Goal: Task Accomplishment & Management: Manage account settings

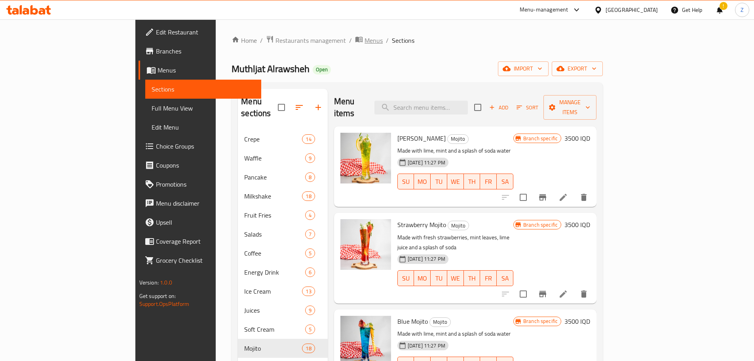
click at [365, 42] on span "Menus" at bounding box center [374, 41] width 18 height 10
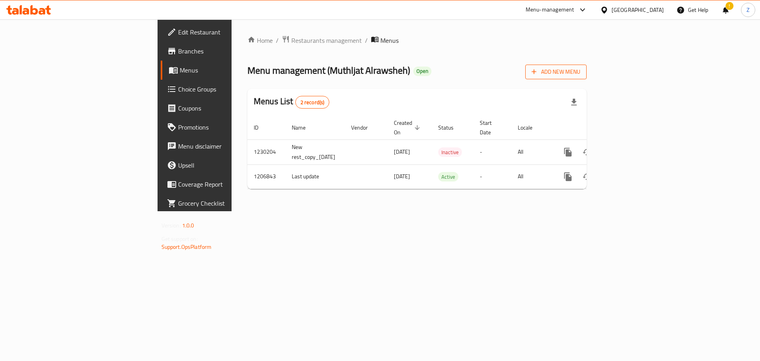
click at [580, 67] on span "Add New Menu" at bounding box center [556, 72] width 49 height 10
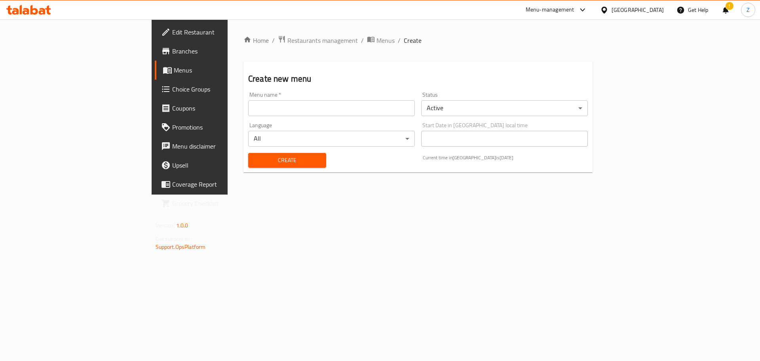
click at [593, 67] on div "Create new menu Menu name   * Menu name * Status Active ​ Language All ​ Start …" at bounding box center [417, 116] width 349 height 111
drag, startPoint x: 439, startPoint y: 105, endPoint x: 384, endPoint y: 119, distance: 56.8
click at [415, 105] on input "text" at bounding box center [331, 108] width 167 height 16
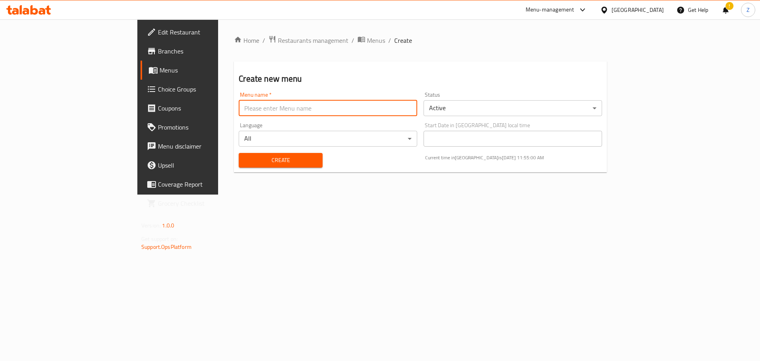
type input "Last Menu"
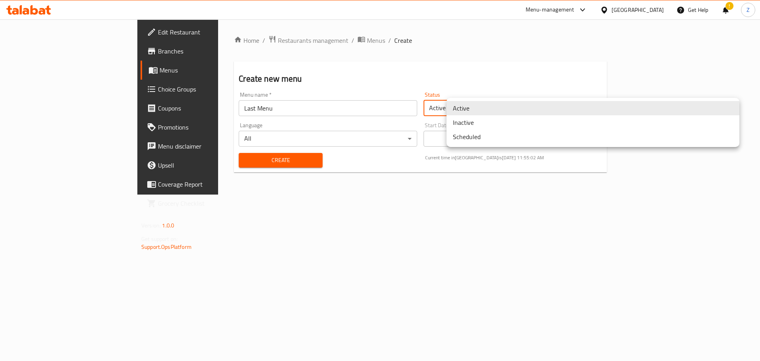
click at [537, 106] on body "​ Menu-management Iraq Get Help ! Z Edit Restaurant Branches Menus Choice Group…" at bounding box center [380, 189] width 760 height 341
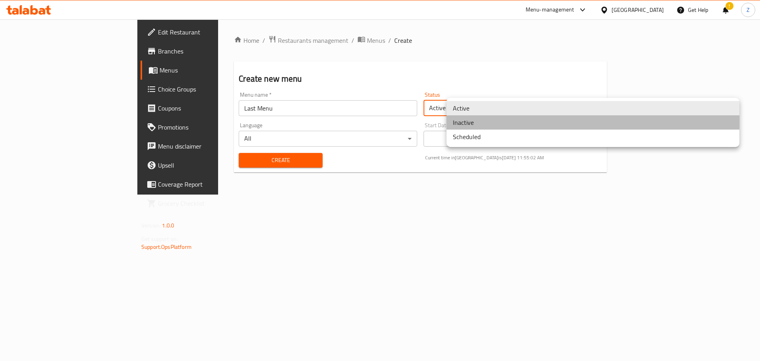
click at [493, 118] on li "Inactive" at bounding box center [593, 122] width 293 height 14
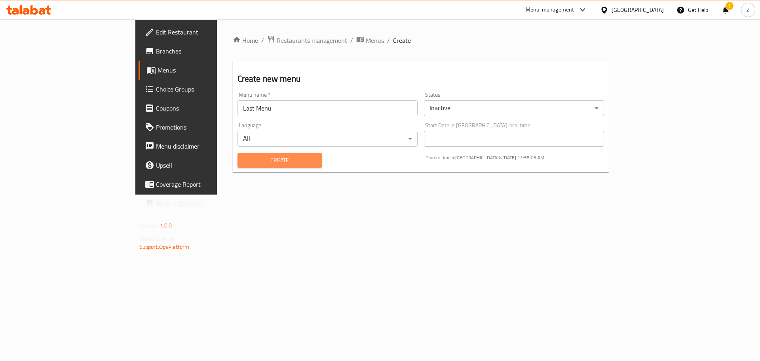
click at [259, 162] on span "Create" at bounding box center [280, 160] width 72 height 10
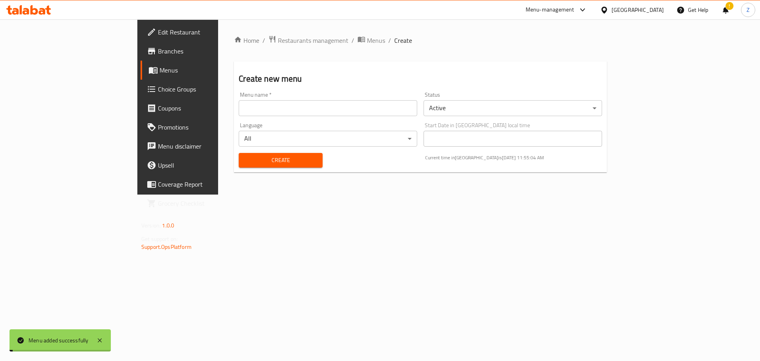
click at [293, 42] on ol "Home / Restaurants management / Menus / Create" at bounding box center [420, 40] width 373 height 10
click at [367, 42] on span "Menus" at bounding box center [376, 41] width 18 height 10
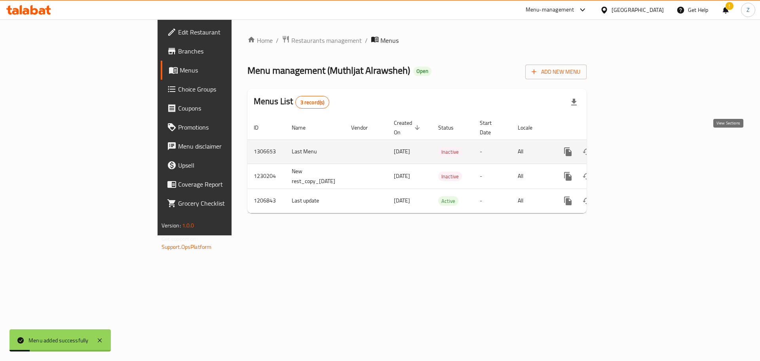
click at [630, 147] on icon "enhanced table" at bounding box center [625, 152] width 10 height 10
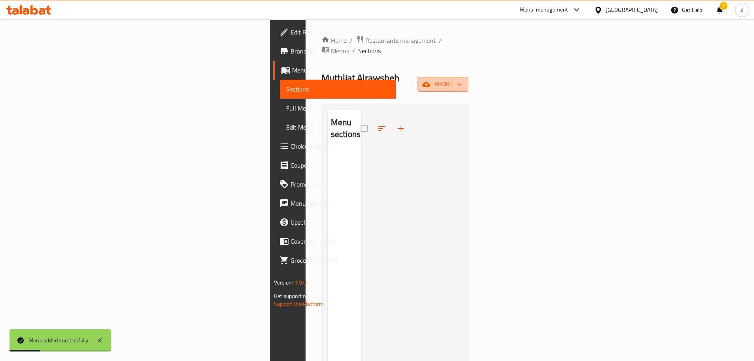
click at [468, 77] on button "import" at bounding box center [443, 84] width 51 height 15
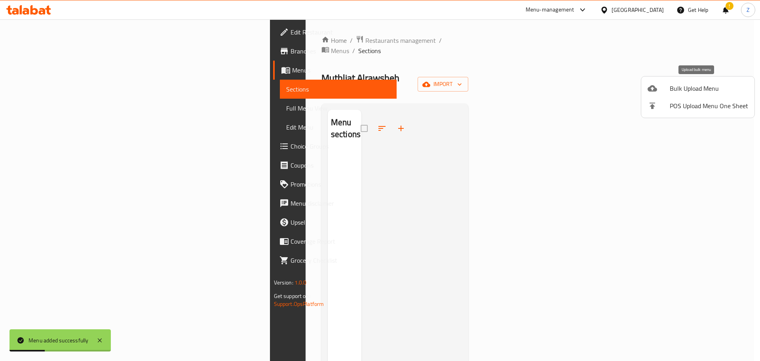
click at [694, 93] on span "Bulk Upload Menu" at bounding box center [709, 89] width 78 height 10
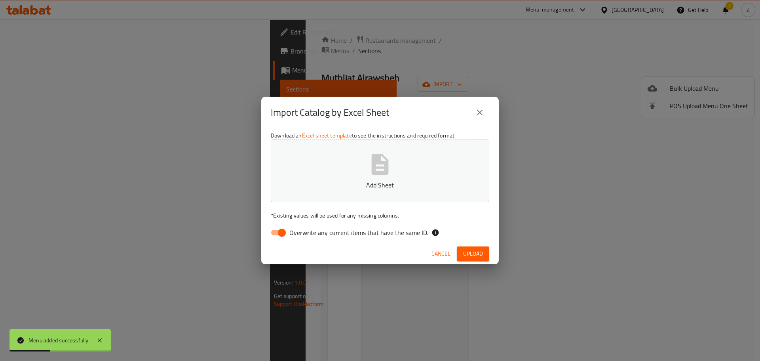
click at [389, 175] on icon "button" at bounding box center [379, 164] width 25 height 25
click at [295, 224] on div "Download an Excel sheet template to see the instructions and required format. M…" at bounding box center [380, 185] width 238 height 115
click at [276, 231] on input "Overwrite any current items that have the same ID." at bounding box center [281, 232] width 45 height 15
checkbox input "false"
click at [479, 251] on span "Upload" at bounding box center [473, 254] width 20 height 10
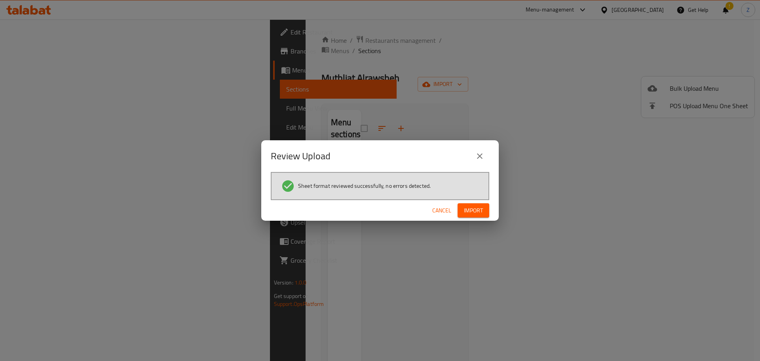
click at [478, 219] on div "Cancel Import" at bounding box center [380, 210] width 238 height 21
click at [478, 218] on div "Cancel Import" at bounding box center [380, 210] width 238 height 21
click at [477, 215] on span "Import" at bounding box center [473, 210] width 19 height 10
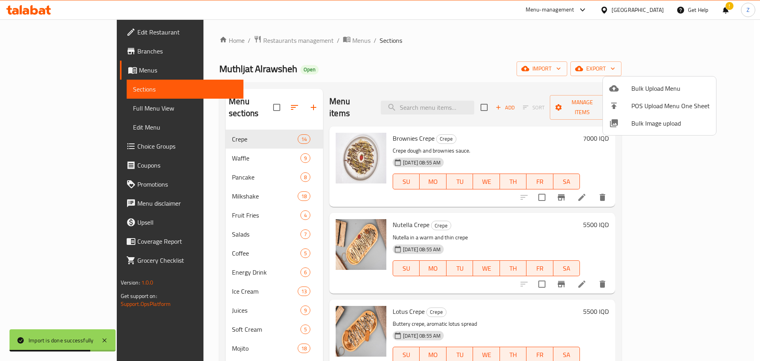
click at [414, 208] on div at bounding box center [380, 180] width 760 height 361
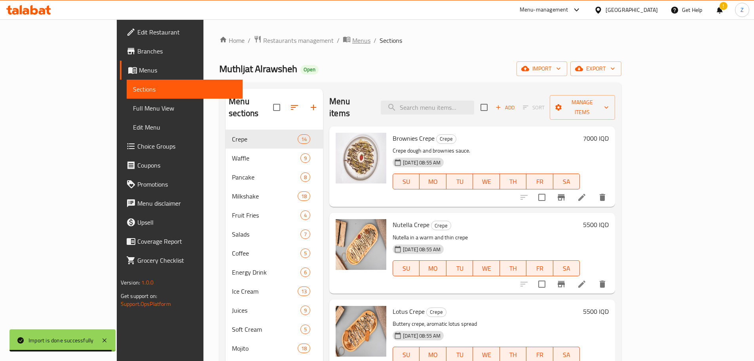
click at [352, 39] on span "Menus" at bounding box center [361, 41] width 18 height 10
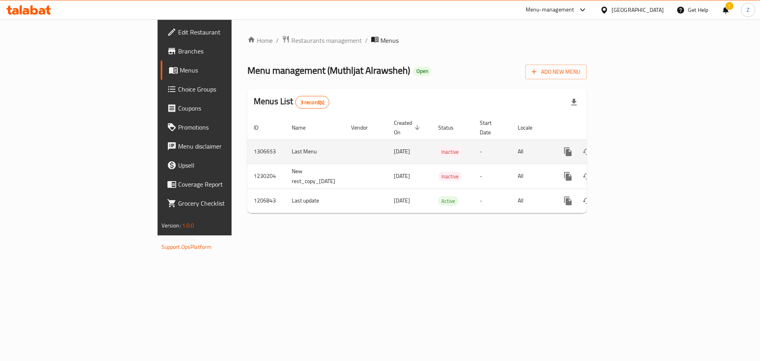
click at [597, 150] on button "enhanced table" at bounding box center [587, 151] width 19 height 19
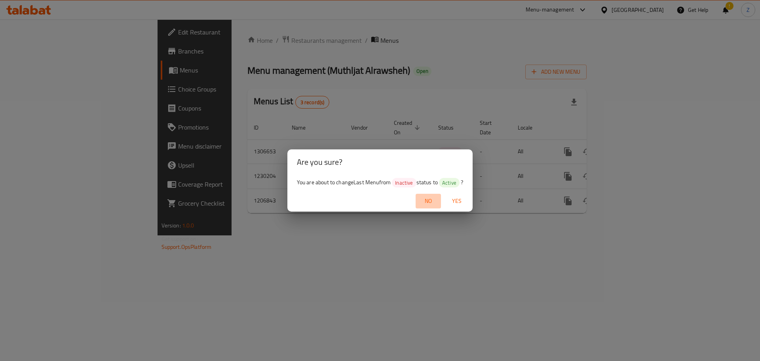
drag, startPoint x: 431, startPoint y: 203, endPoint x: 445, endPoint y: 206, distance: 14.3
click at [432, 204] on span "No" at bounding box center [428, 201] width 19 height 10
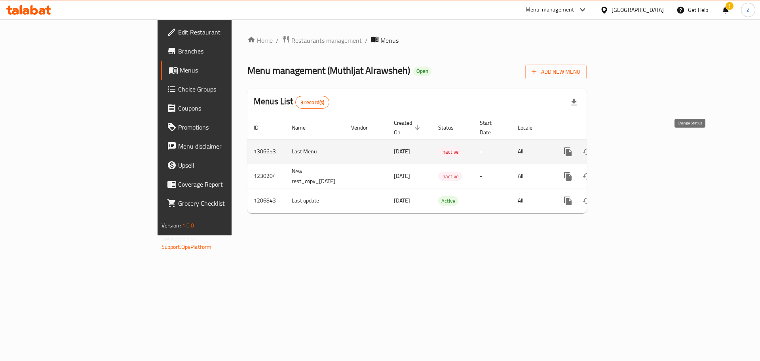
click at [592, 147] on icon "enhanced table" at bounding box center [587, 152] width 10 height 10
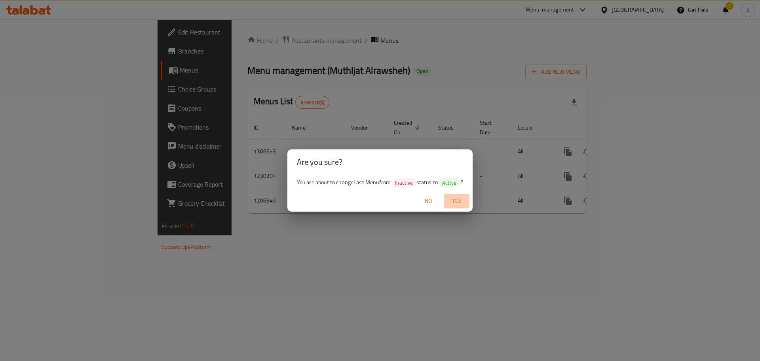
click at [462, 196] on span "Yes" at bounding box center [456, 201] width 19 height 10
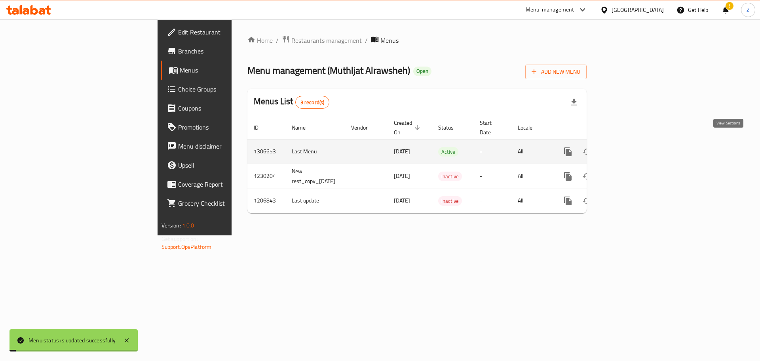
click at [635, 143] on link "enhanced table" at bounding box center [625, 151] width 19 height 19
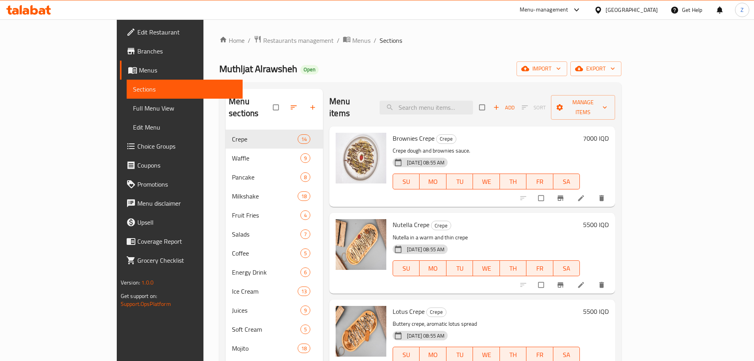
click at [219, 48] on div "Home / Restaurants management / Menus / Sections Muthljat Alrawsheh Open import…" at bounding box center [420, 245] width 402 height 420
click at [263, 45] on span "Restaurants management" at bounding box center [298, 41] width 70 height 10
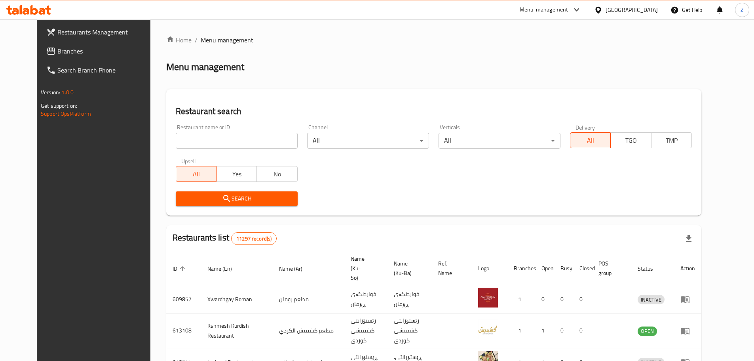
click at [209, 145] on input "search" at bounding box center [237, 141] width 122 height 16
paste input "693441"
type input "693441"
click at [253, 196] on span "Search" at bounding box center [236, 199] width 109 height 10
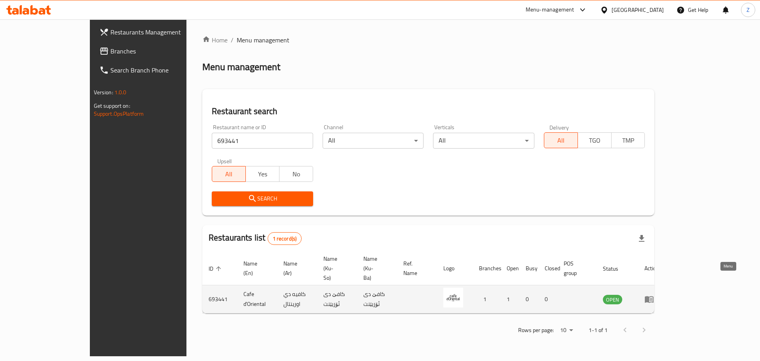
click at [659, 294] on link "enhanced table" at bounding box center [652, 299] width 15 height 10
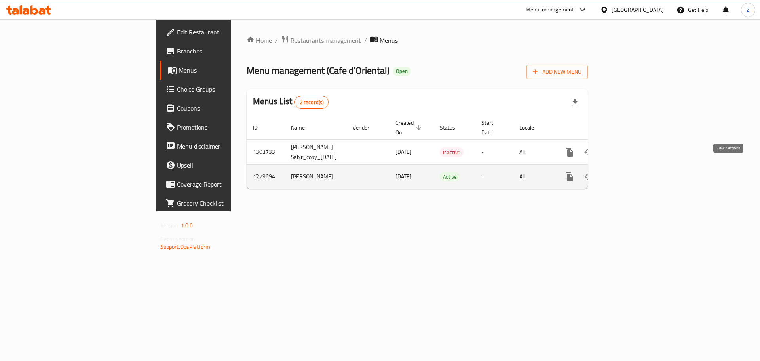
click at [632, 172] on icon "enhanced table" at bounding box center [627, 177] width 10 height 10
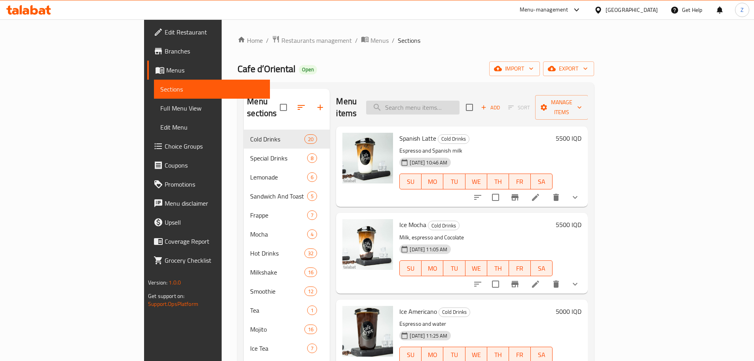
click at [460, 103] on input "search" at bounding box center [412, 108] width 93 height 14
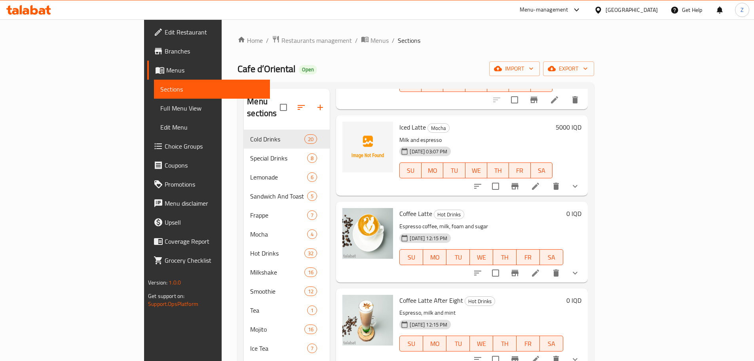
scroll to position [1148, 0]
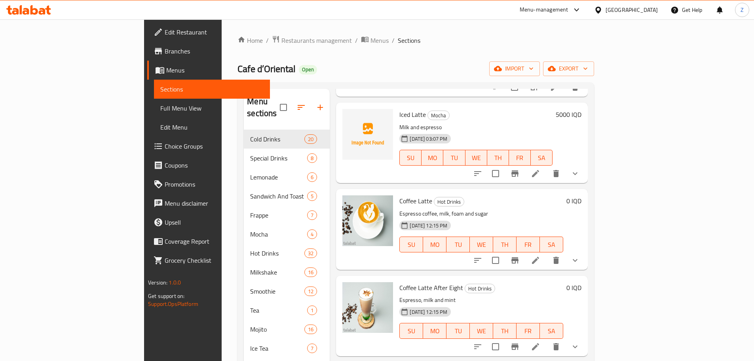
type input "latte"
click at [399, 108] on span "Iced Latte" at bounding box center [412, 114] width 27 height 12
copy h6 "Iced Latte"
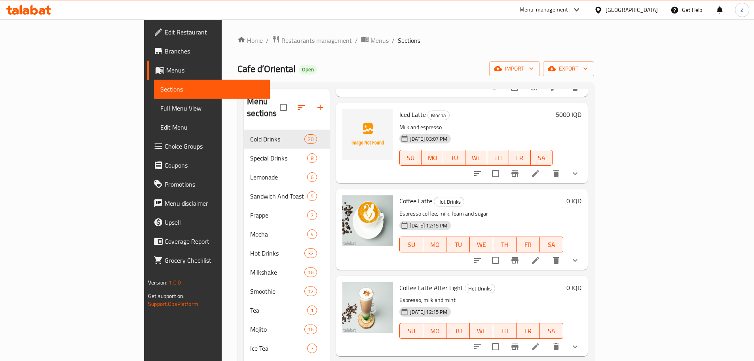
click at [512, 109] on h6 "Iced Latte Mocha" at bounding box center [475, 114] width 153 height 11
